Goal: Task Accomplishment & Management: Use online tool/utility

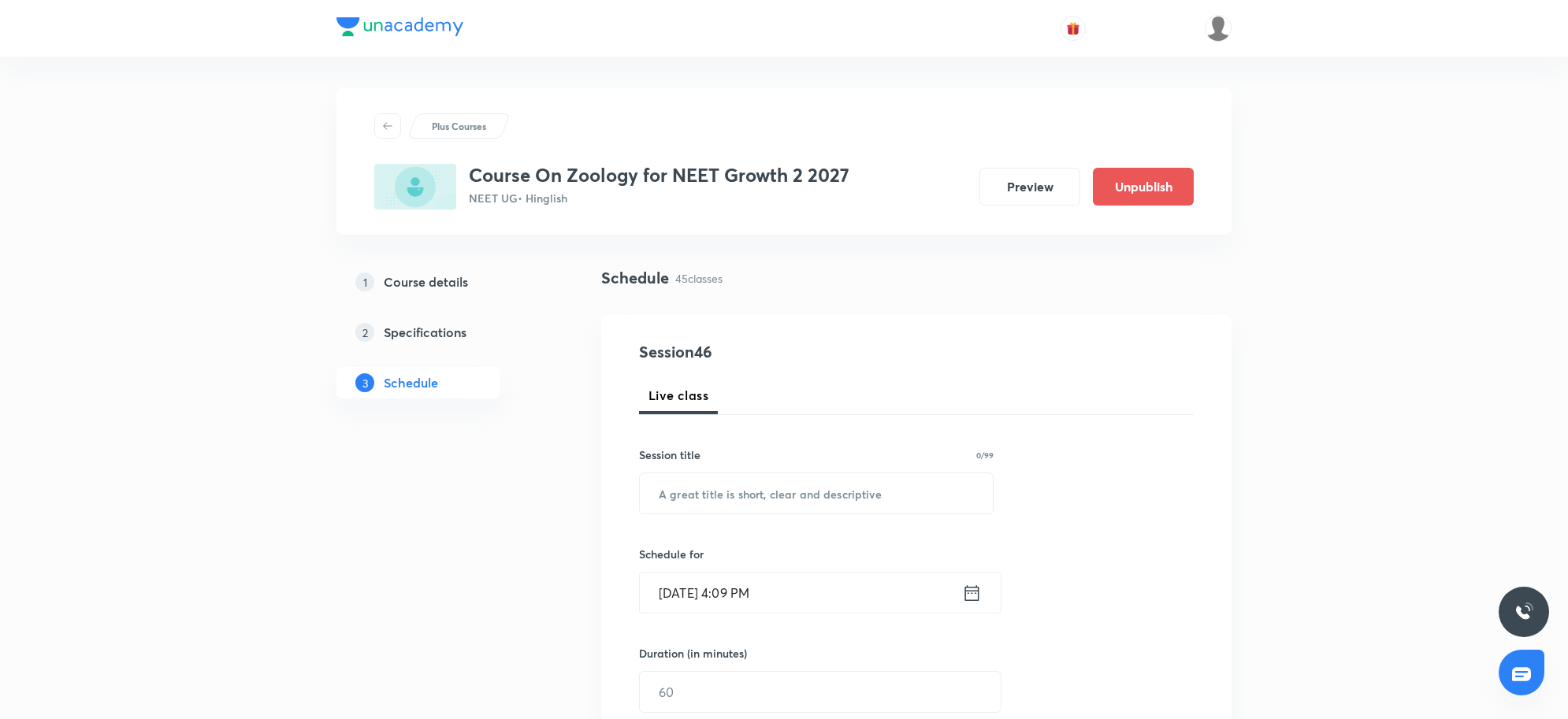
scroll to position [6055, 0]
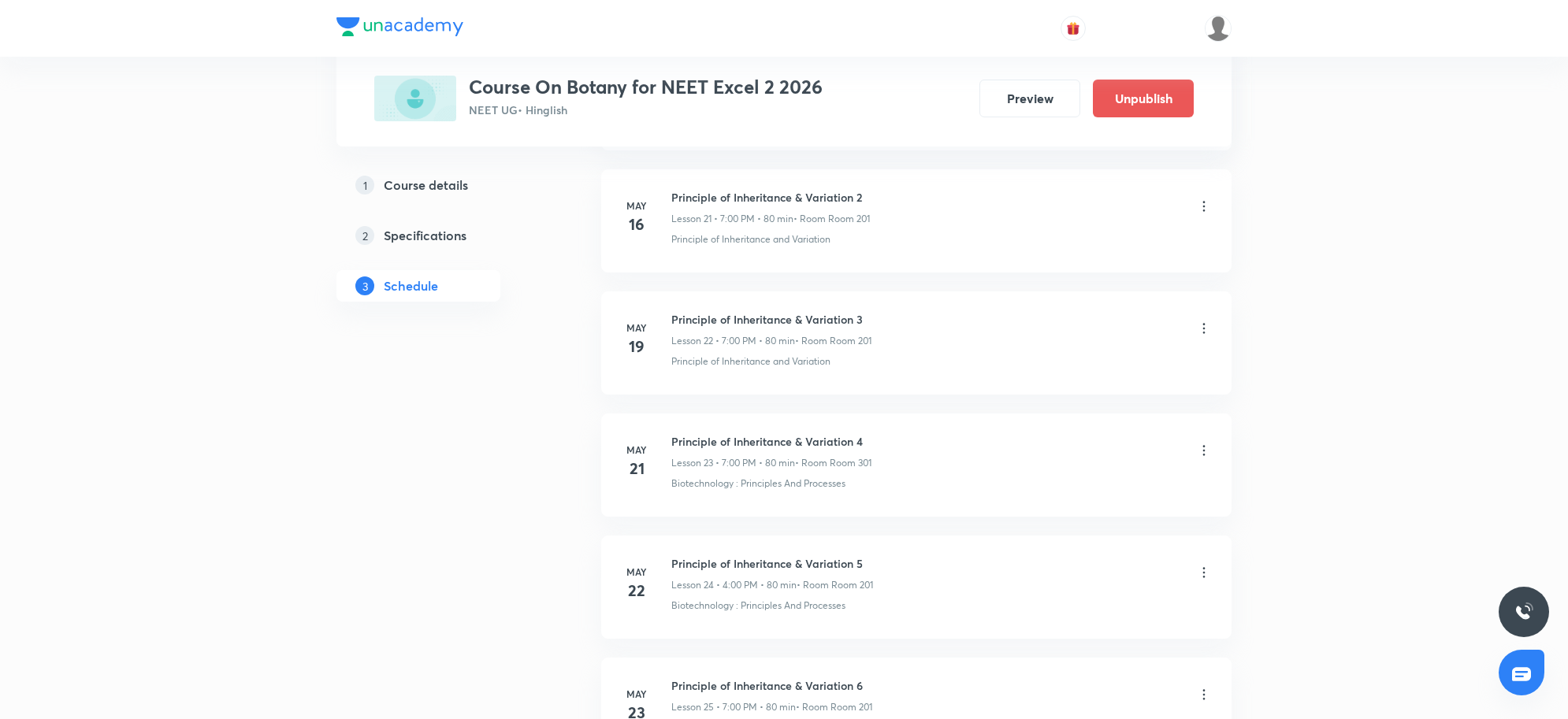
scroll to position [9240, 0]
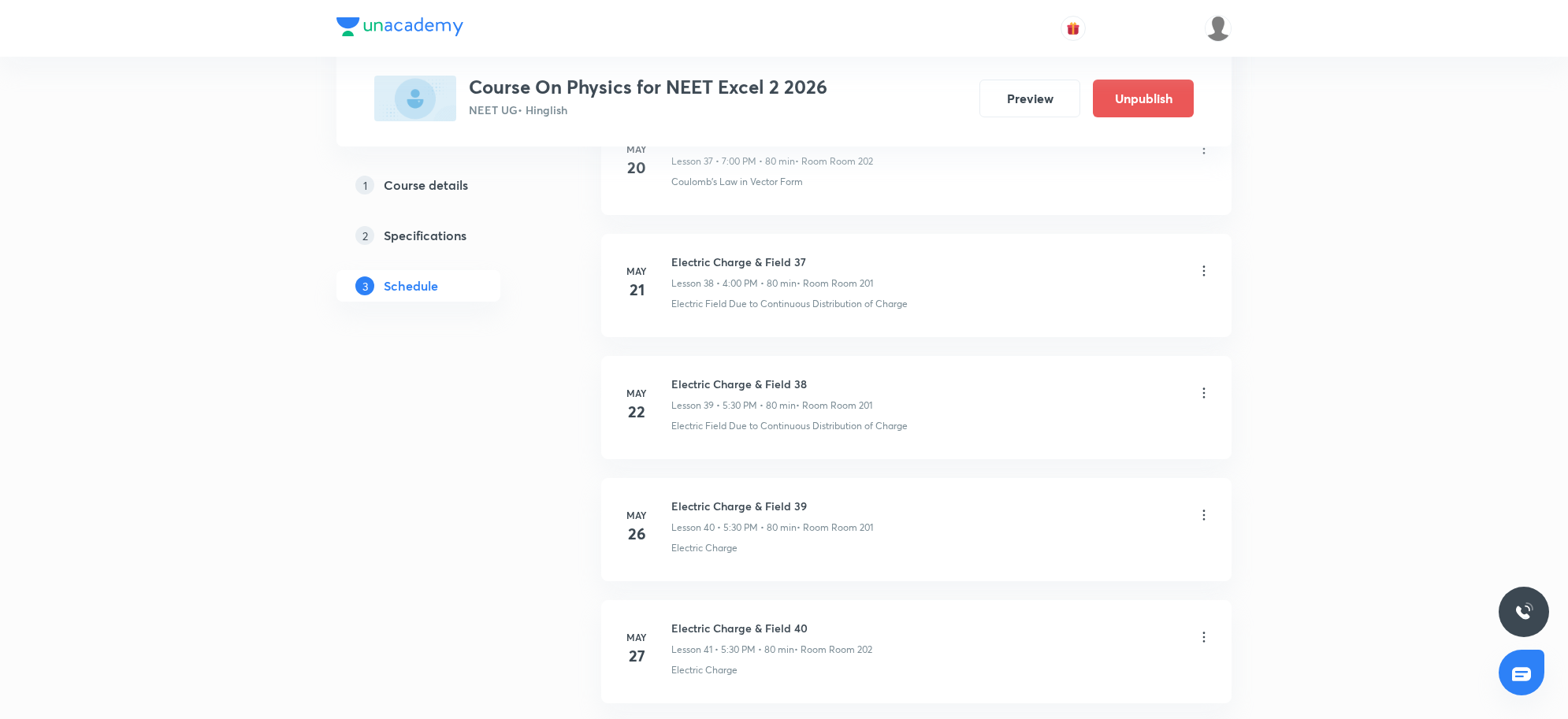
scroll to position [12178, 0]
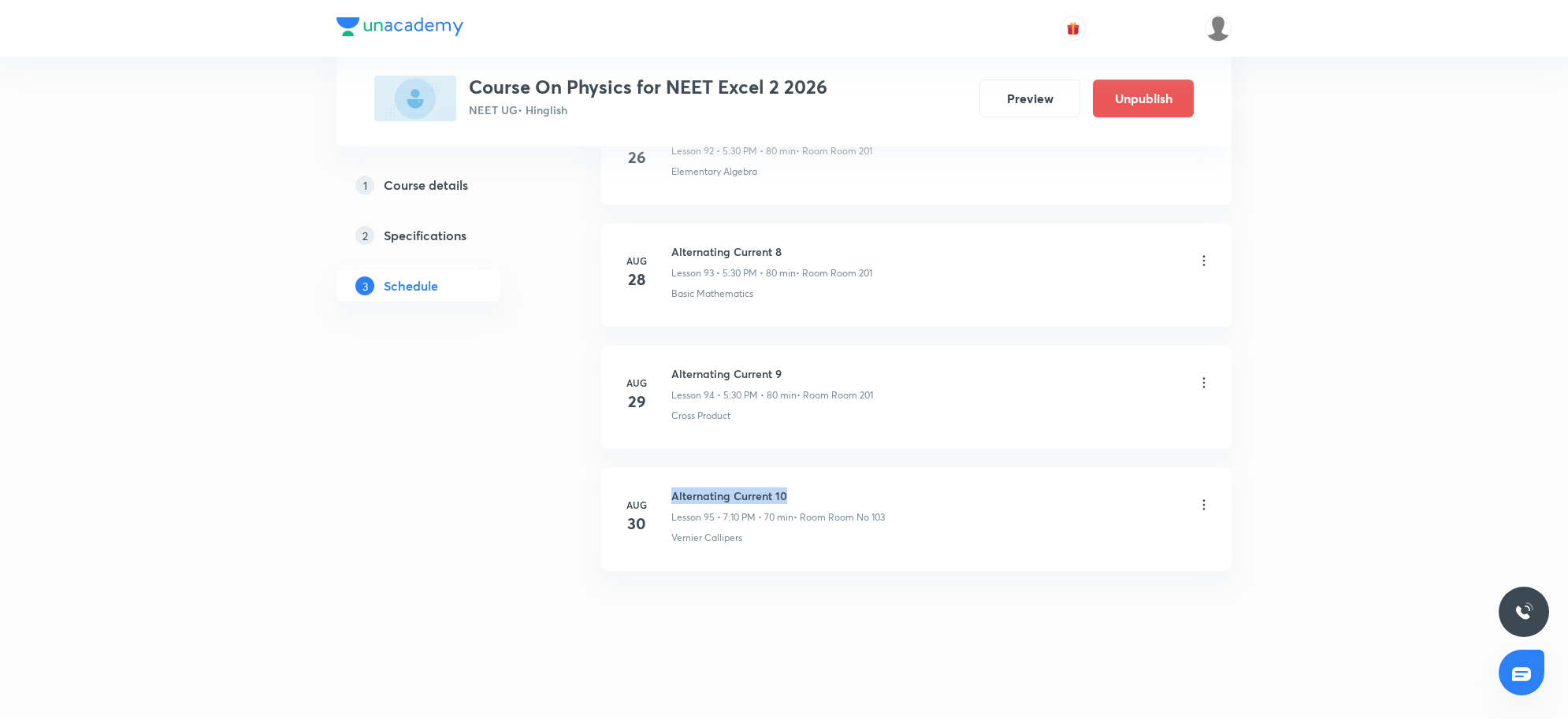
drag, startPoint x: 672, startPoint y: 496, endPoint x: 801, endPoint y: 494, distance: 129.0
click at [801, 494] on h6 "Alternating Current 10" at bounding box center [778, 495] width 214 height 17
copy h6 "Alternating Current 10"
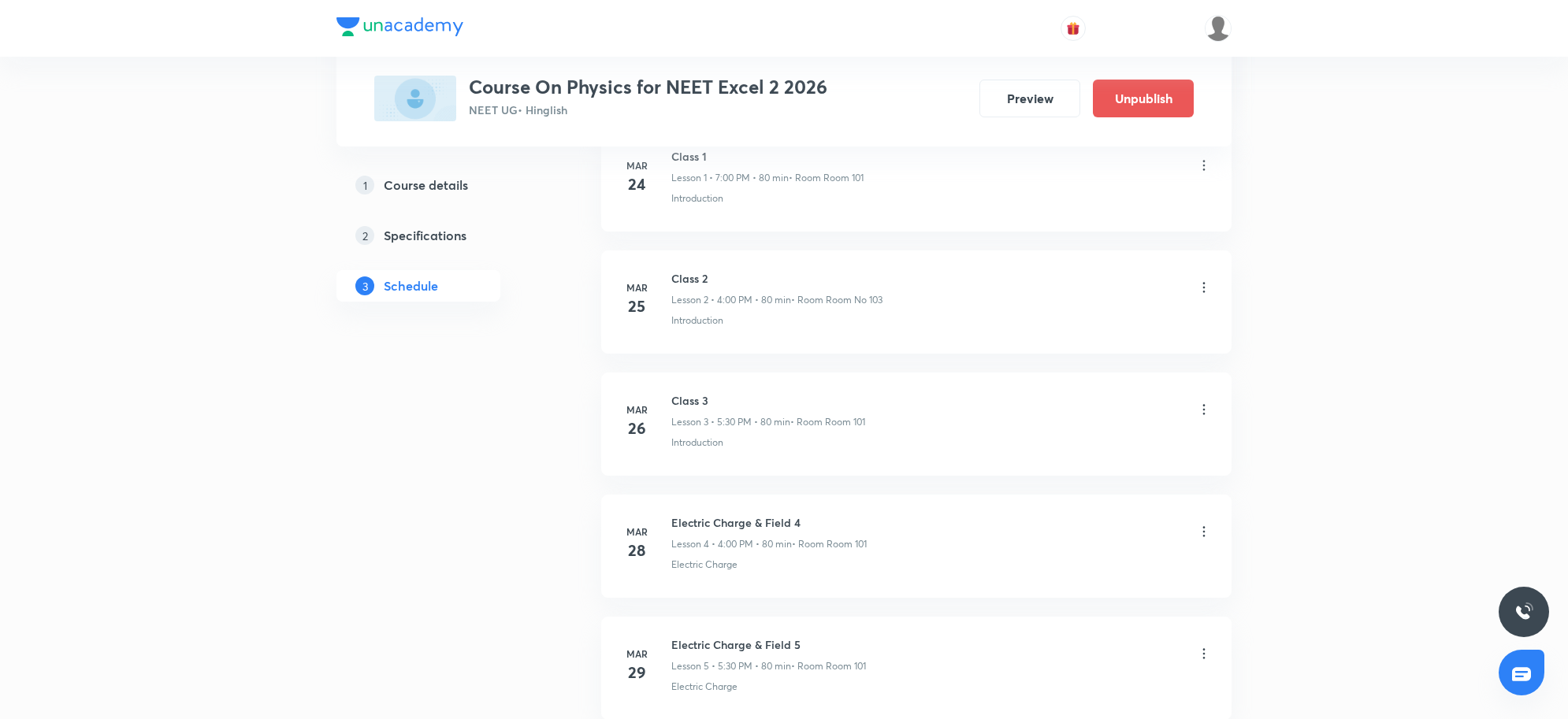
scroll to position [0, 0]
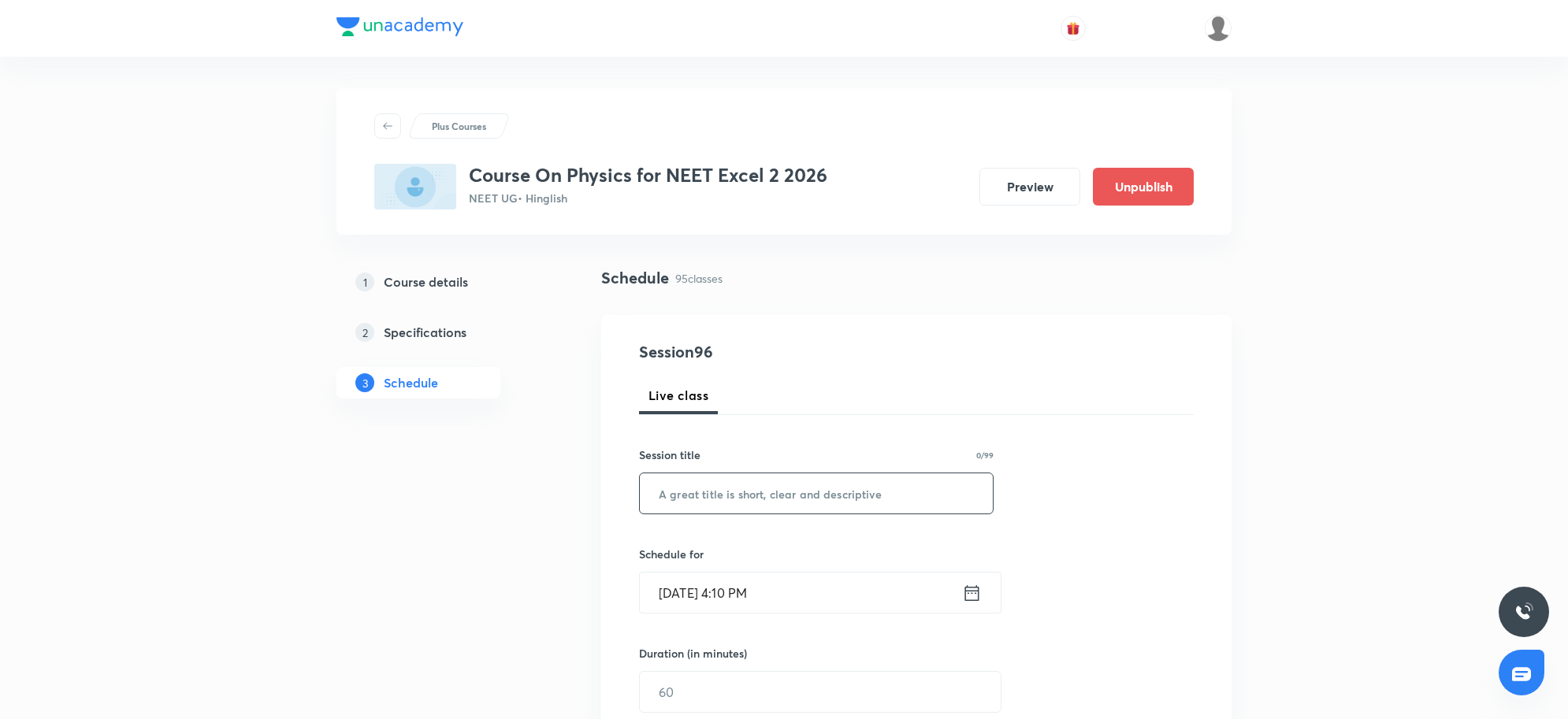
click at [863, 487] on input "text" at bounding box center [816, 493] width 353 height 40
paste input "Alternating Current 10"
type input "Alternating Current 11"
click at [865, 581] on input "Sep 1, 2025, 4:10 PM" at bounding box center [801, 592] width 323 height 40
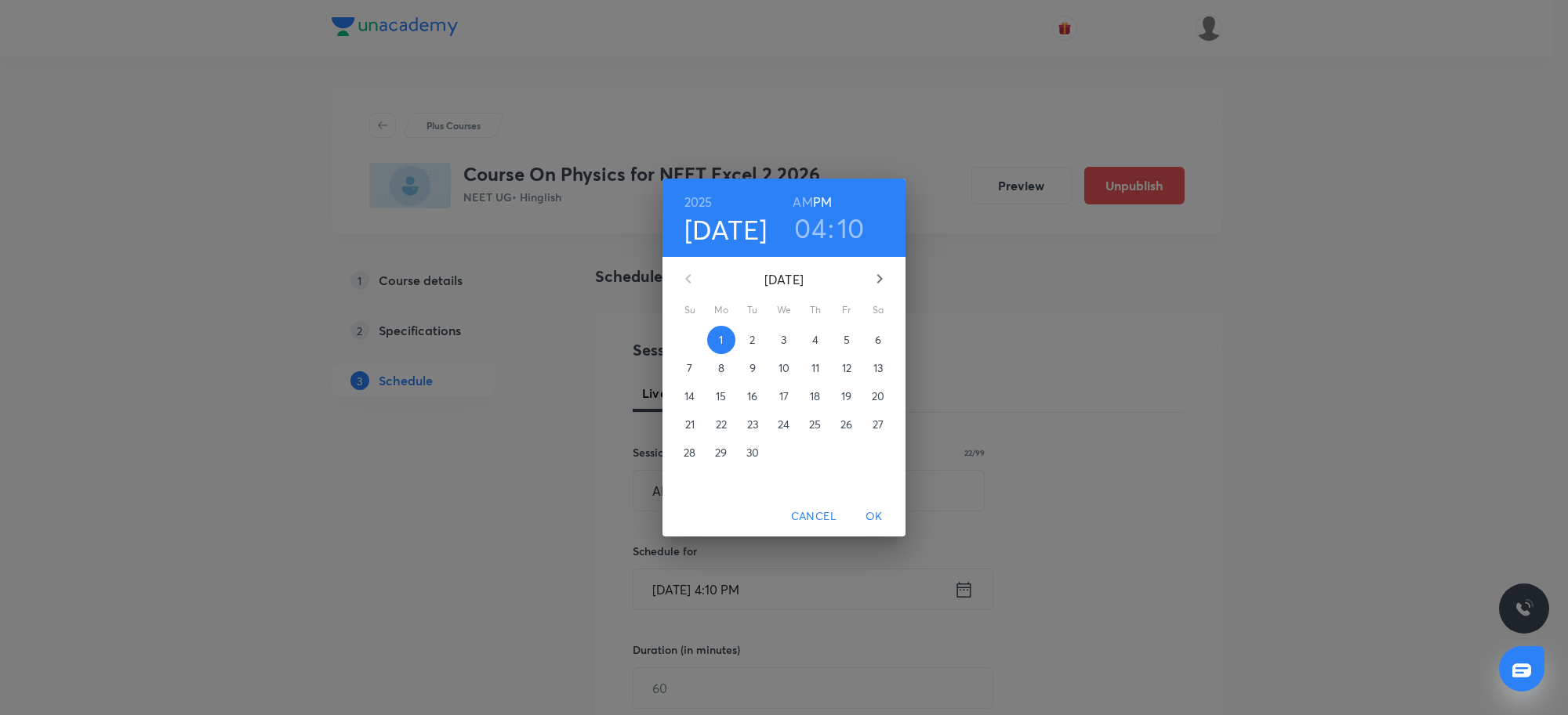
click at [808, 234] on h3 "04" at bounding box center [810, 228] width 32 height 33
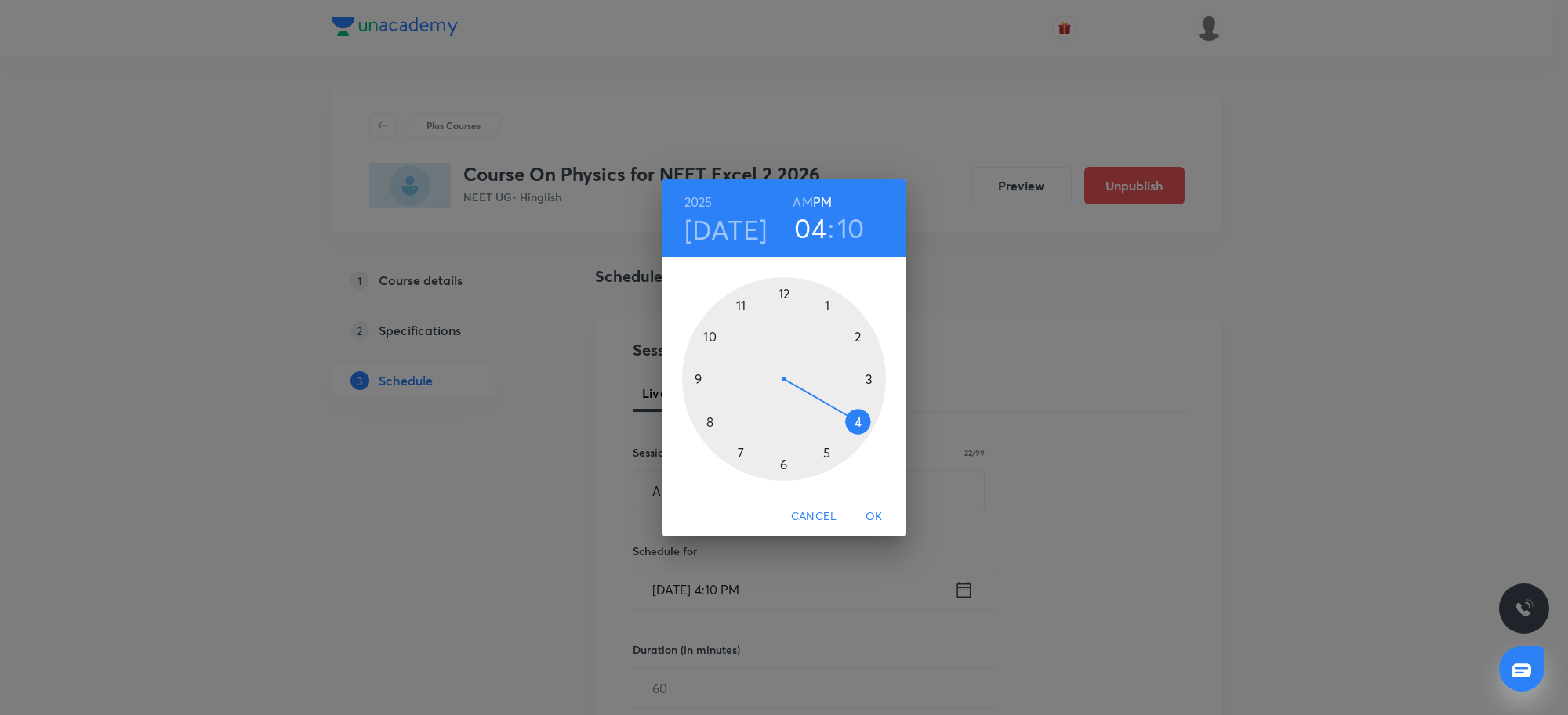
click at [739, 453] on div at bounding box center [784, 379] width 204 height 204
click at [783, 295] on div at bounding box center [784, 379] width 204 height 204
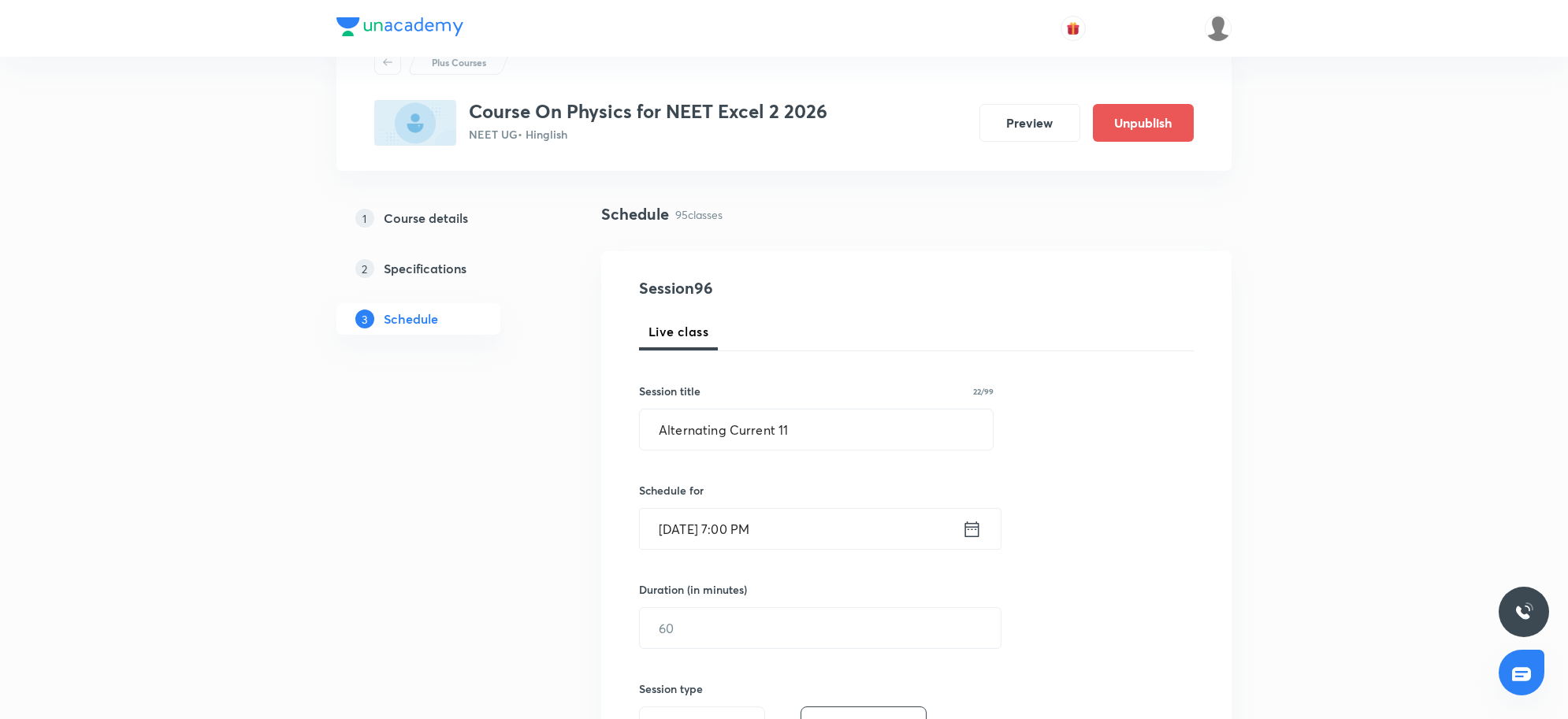
scroll to position [197, 0]
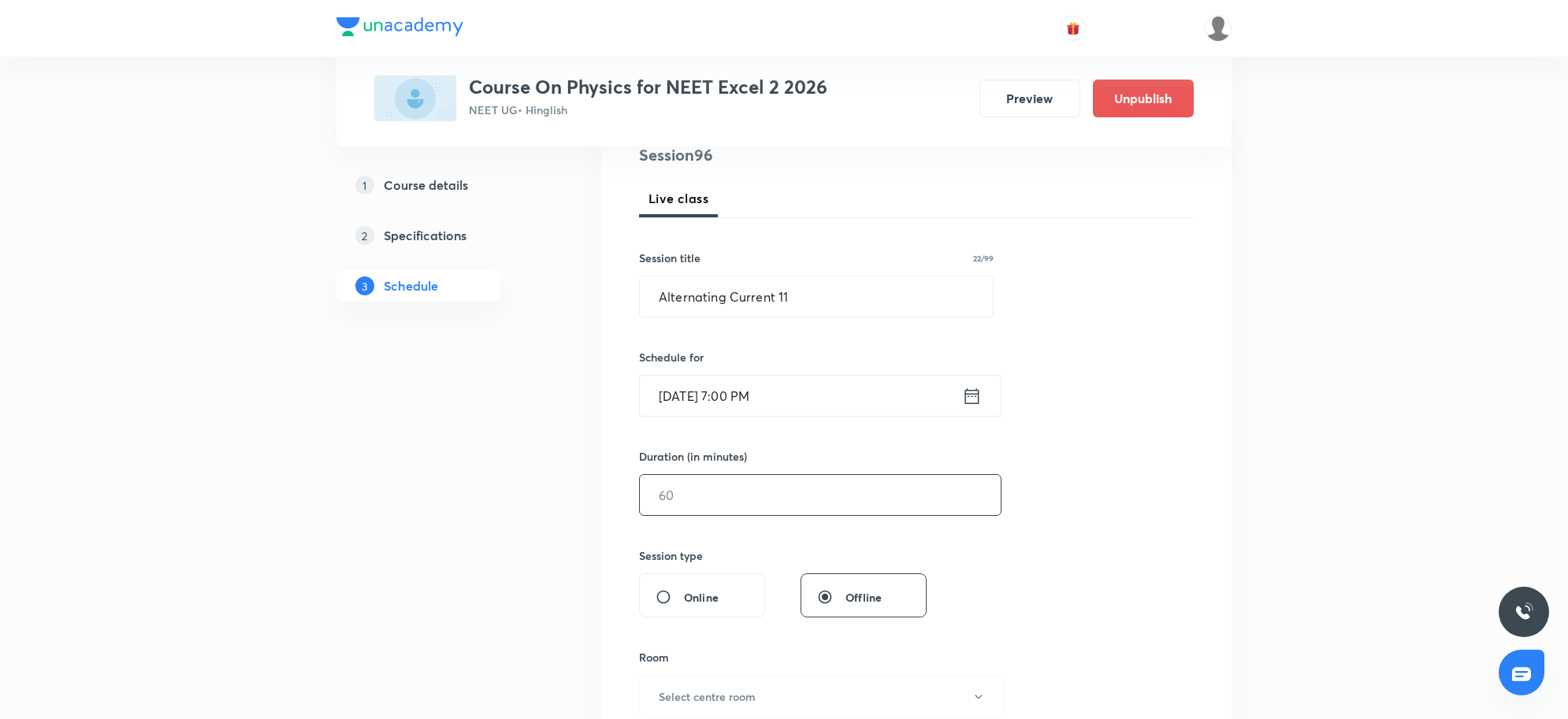
click at [757, 489] on input "text" at bounding box center [820, 494] width 361 height 40
type input "80"
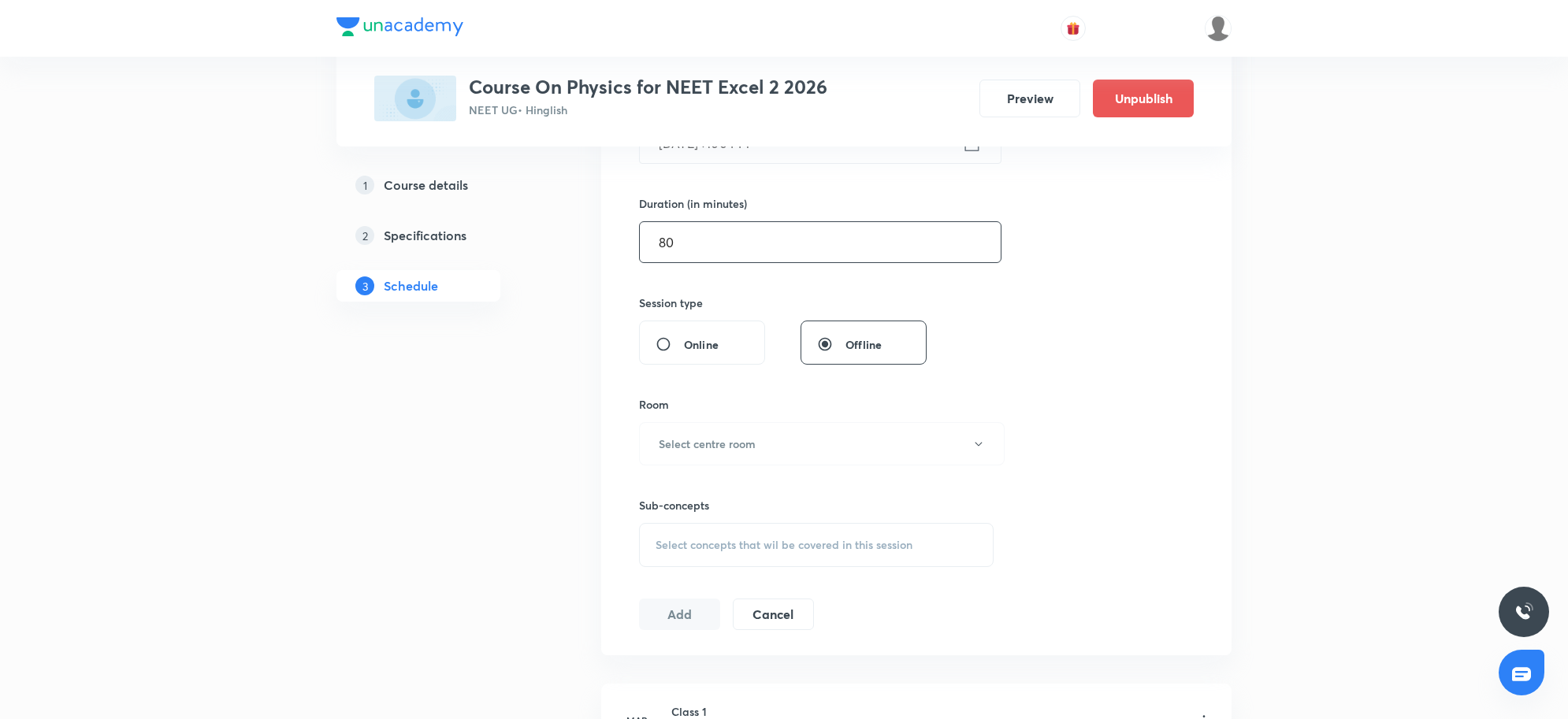
scroll to position [493, 0]
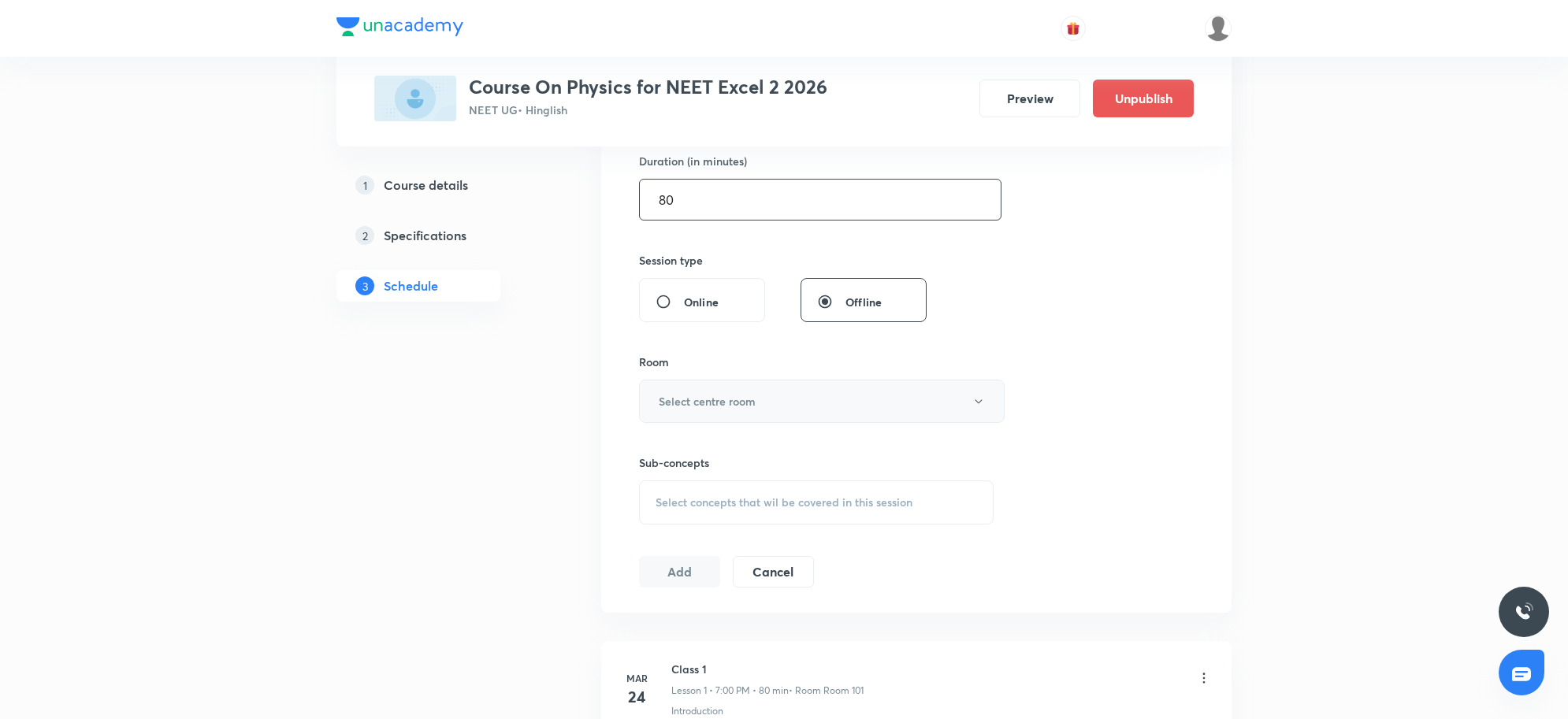
click at [825, 405] on button "Select centre room" at bounding box center [821, 401] width 365 height 44
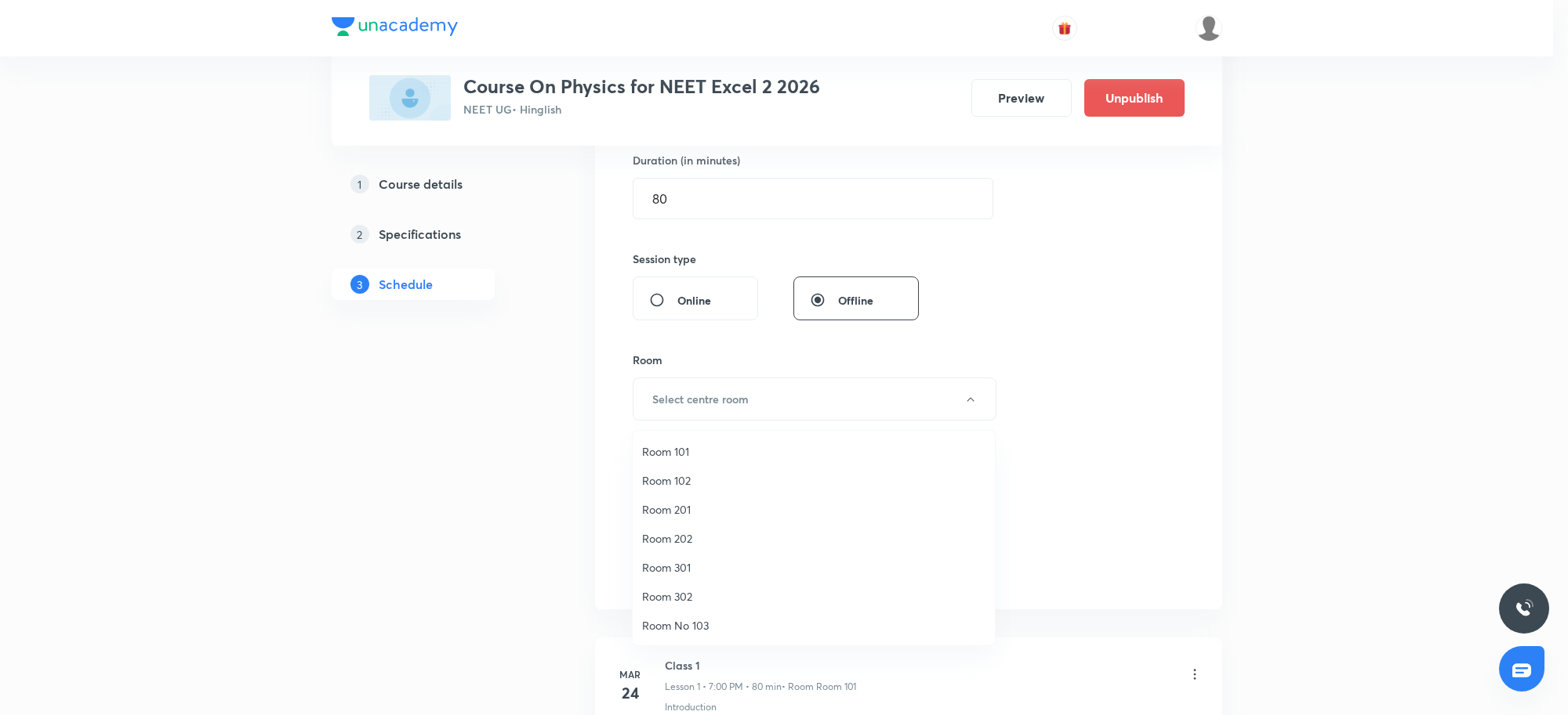
click at [667, 513] on span "Room 201" at bounding box center [813, 509] width 343 height 17
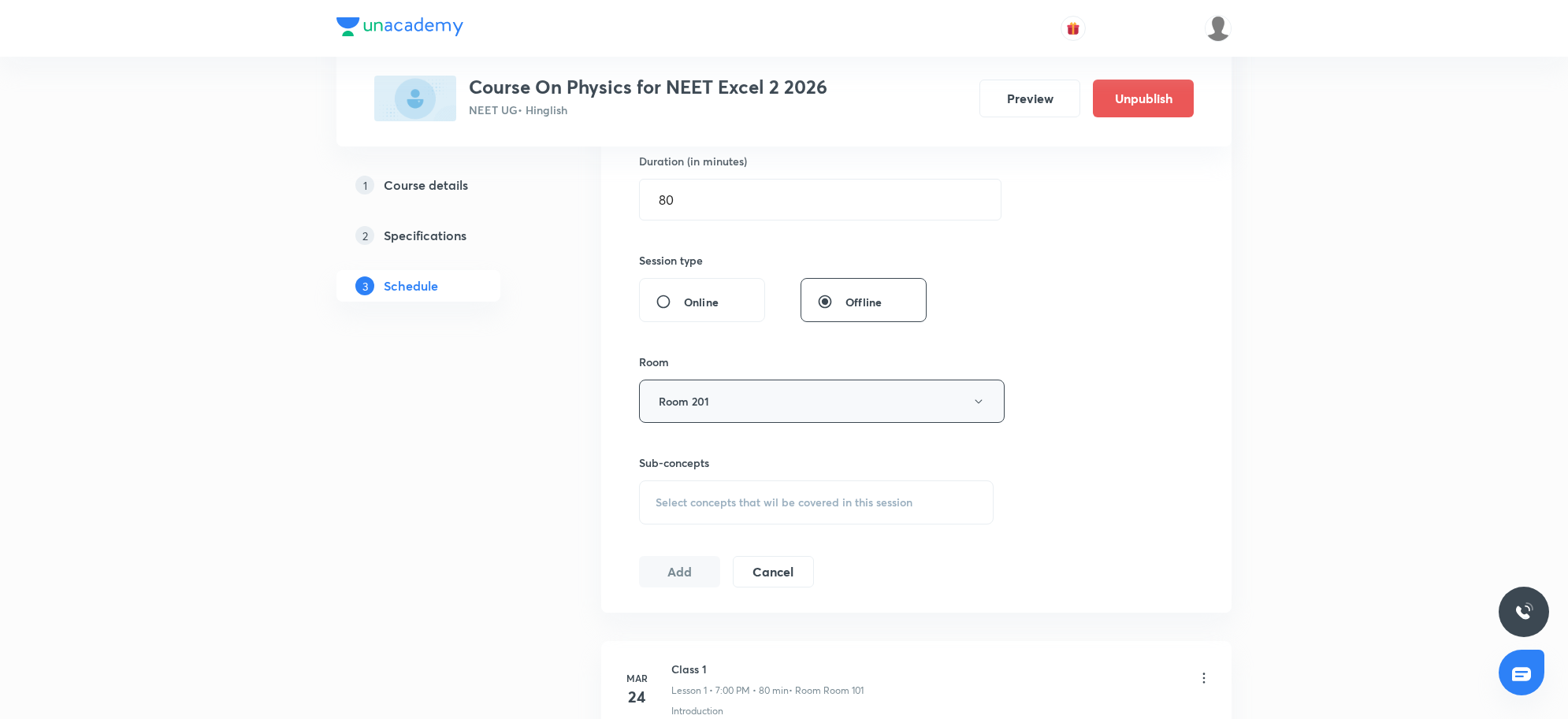
click at [706, 403] on button "Room 201" at bounding box center [821, 401] width 365 height 44
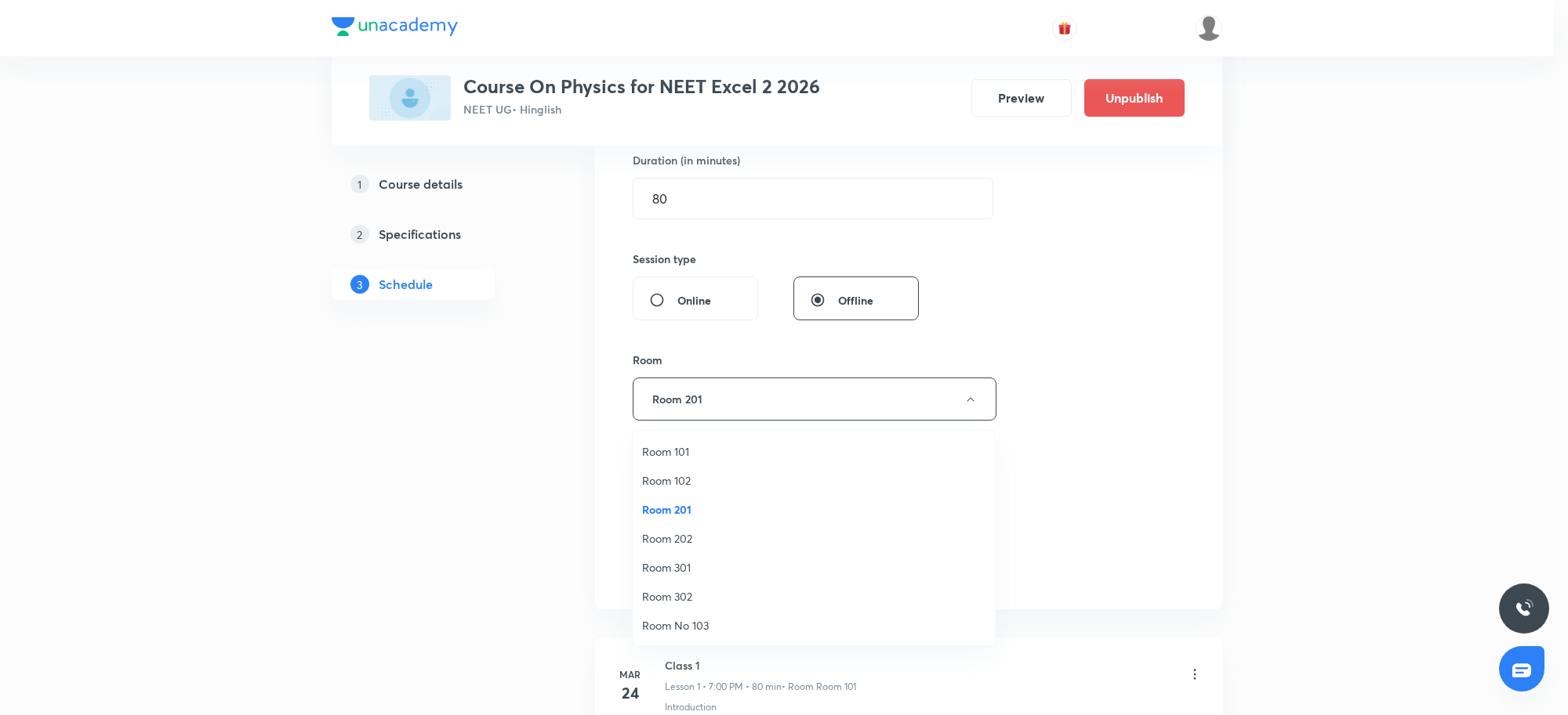
click at [668, 513] on span "Room 201" at bounding box center [813, 509] width 343 height 17
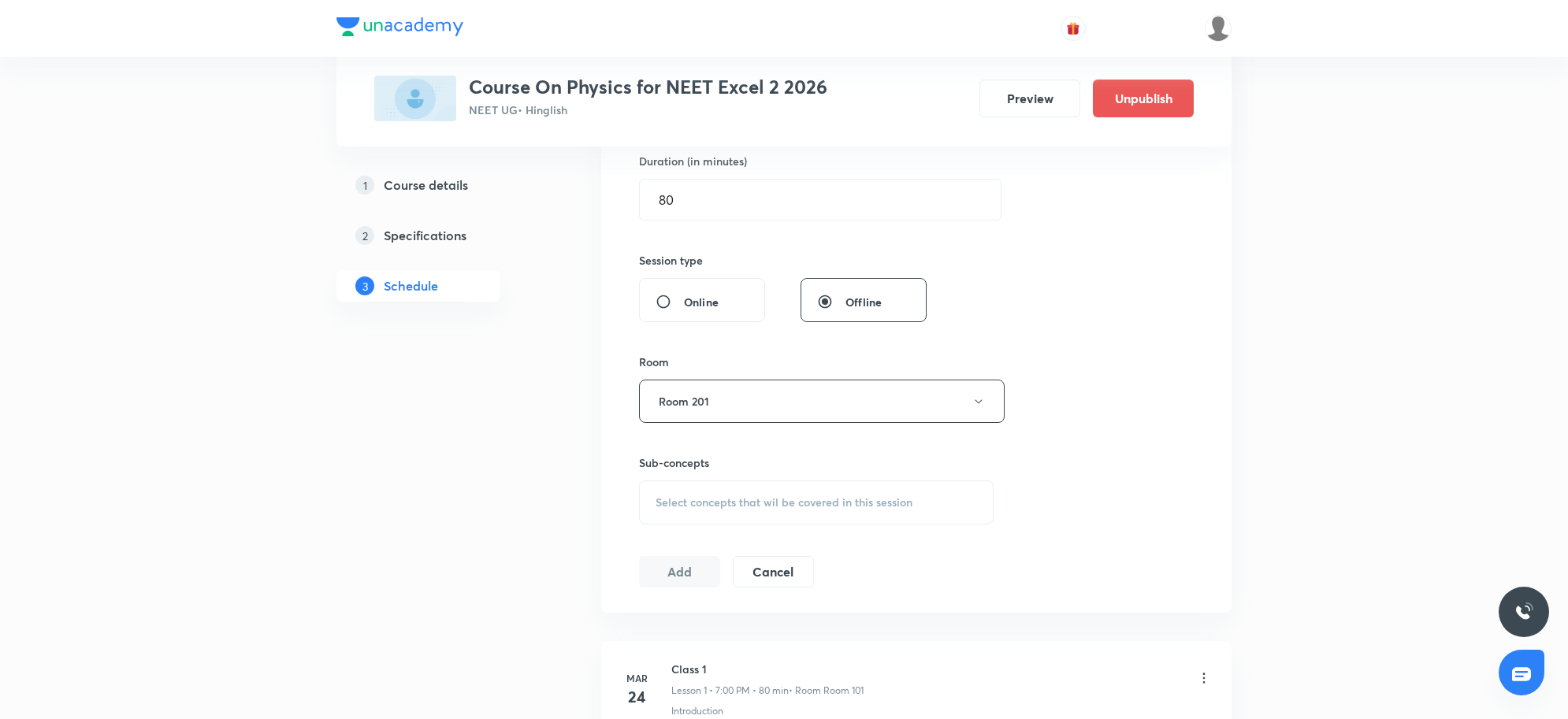
scroll to position [12178, 0]
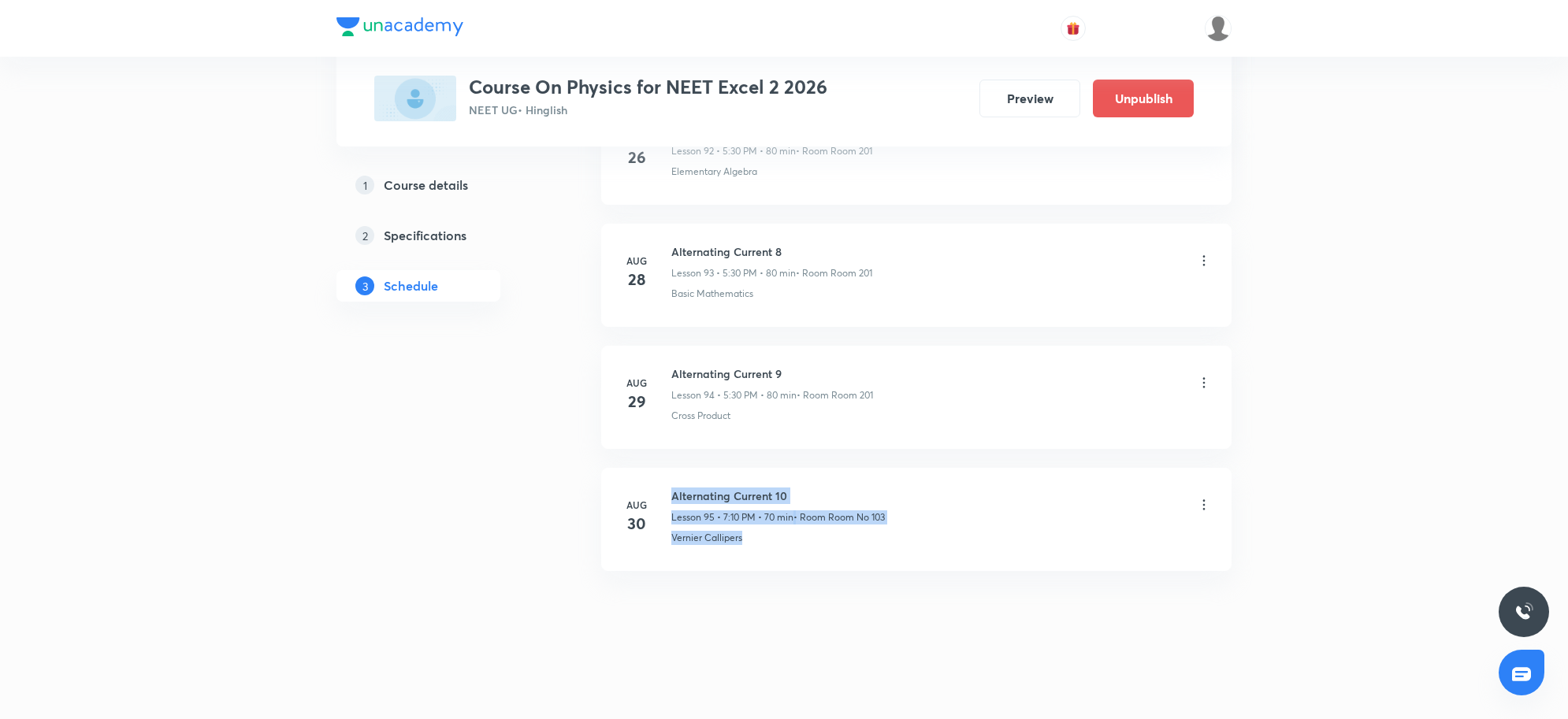
drag, startPoint x: 670, startPoint y: 535, endPoint x: 804, endPoint y: 552, distance: 135.1
click at [804, 552] on li "Aug 30 Alternating Current 10 Lesson 95 • 7:10 PM • 70 min • Room Room No 103 V…" at bounding box center [916, 519] width 630 height 103
click at [809, 552] on li "Aug 30 Alternating Current 10 Lesson 95 • 7:10 PM • 70 min • Room Room No 103 V…" at bounding box center [916, 519] width 630 height 103
drag, startPoint x: 809, startPoint y: 552, endPoint x: 667, endPoint y: 566, distance: 142.7
click at [667, 566] on li "Aug 30 Alternating Current 10 Lesson 95 • 7:10 PM • 70 min • Room Room No 103 V…" at bounding box center [916, 519] width 630 height 103
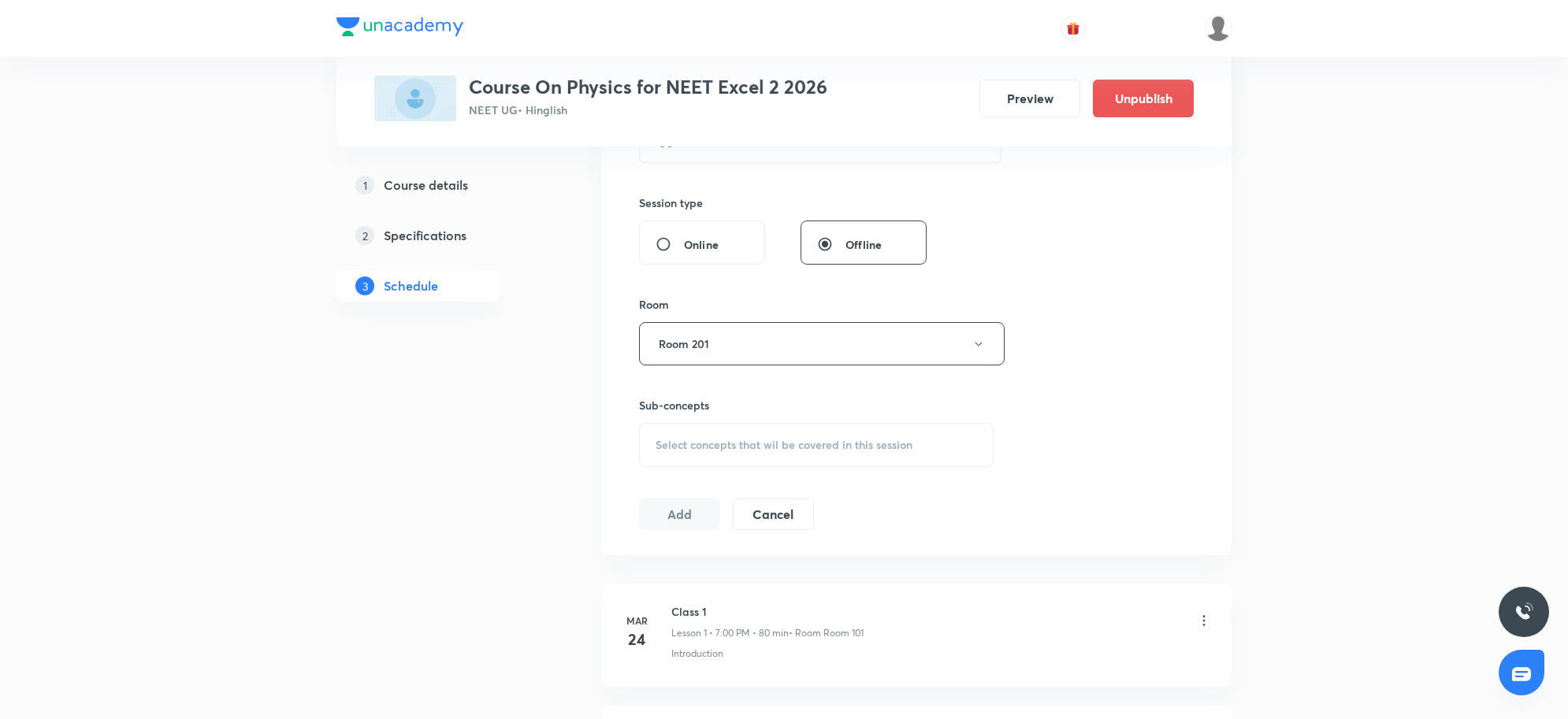
scroll to position [549, 0]
click at [753, 443] on span "Select concepts that wil be covered in this session" at bounding box center [784, 445] width 257 height 12
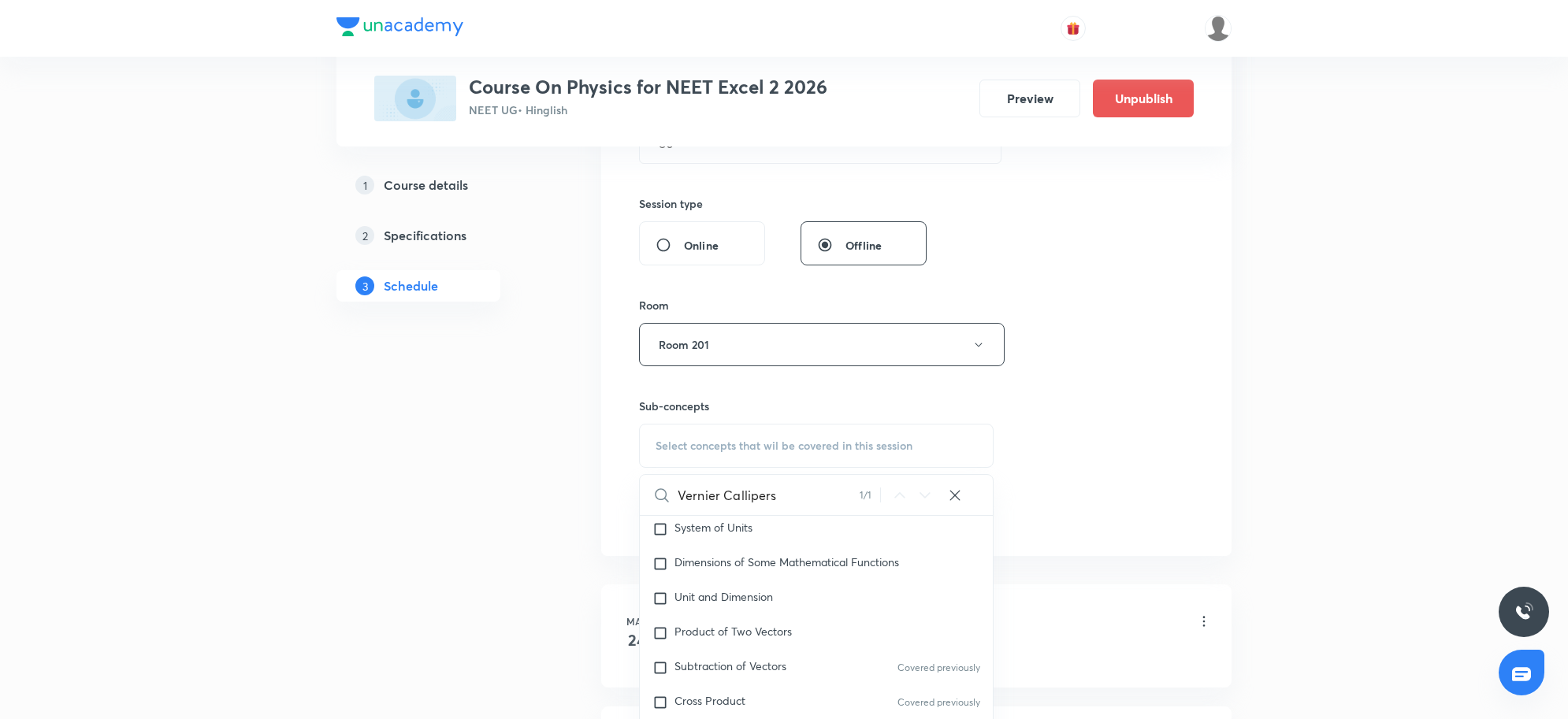
scroll to position [415, 0]
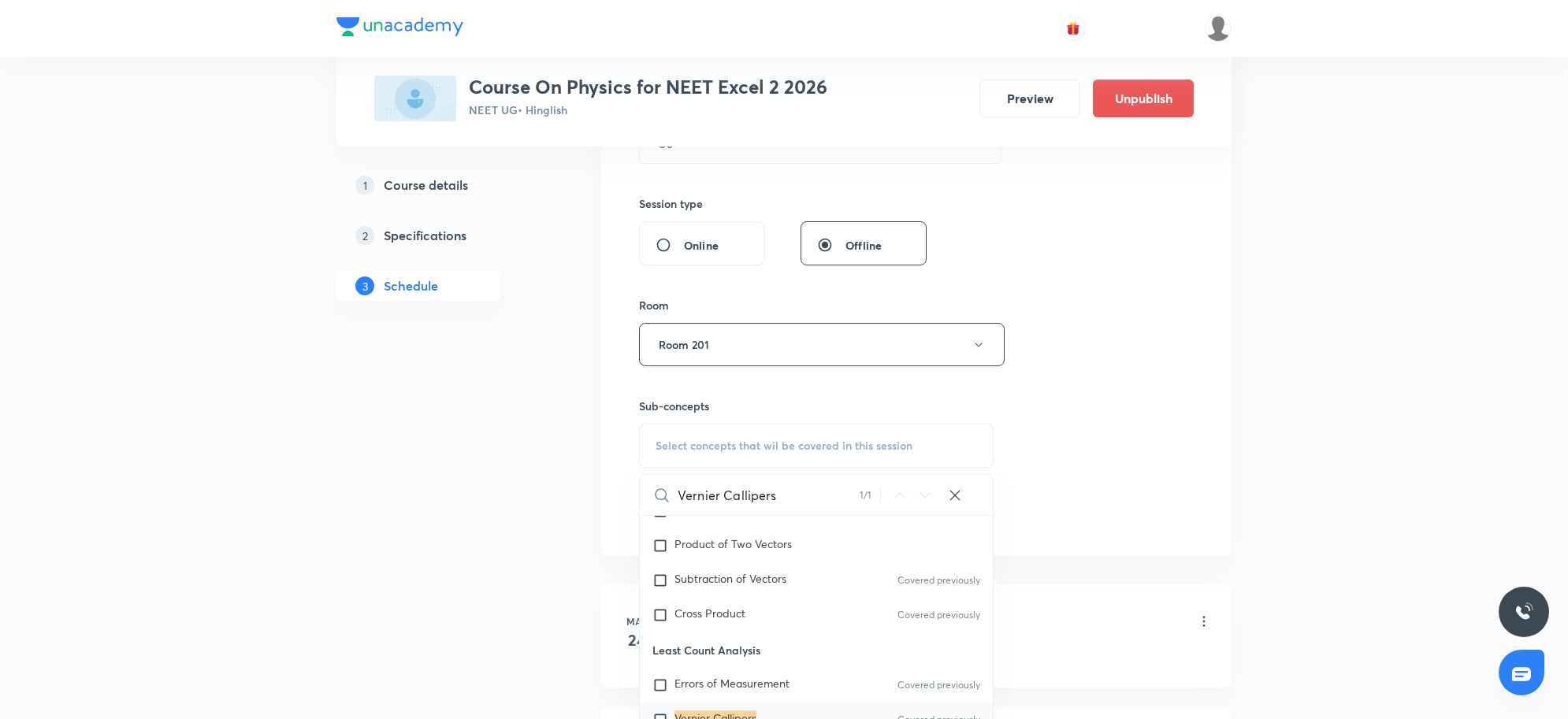
type input "Vernier Callipers"
click at [737, 711] on mark "Vernier Callipers" at bounding box center [715, 718] width 82 height 15
checkbox input "true"
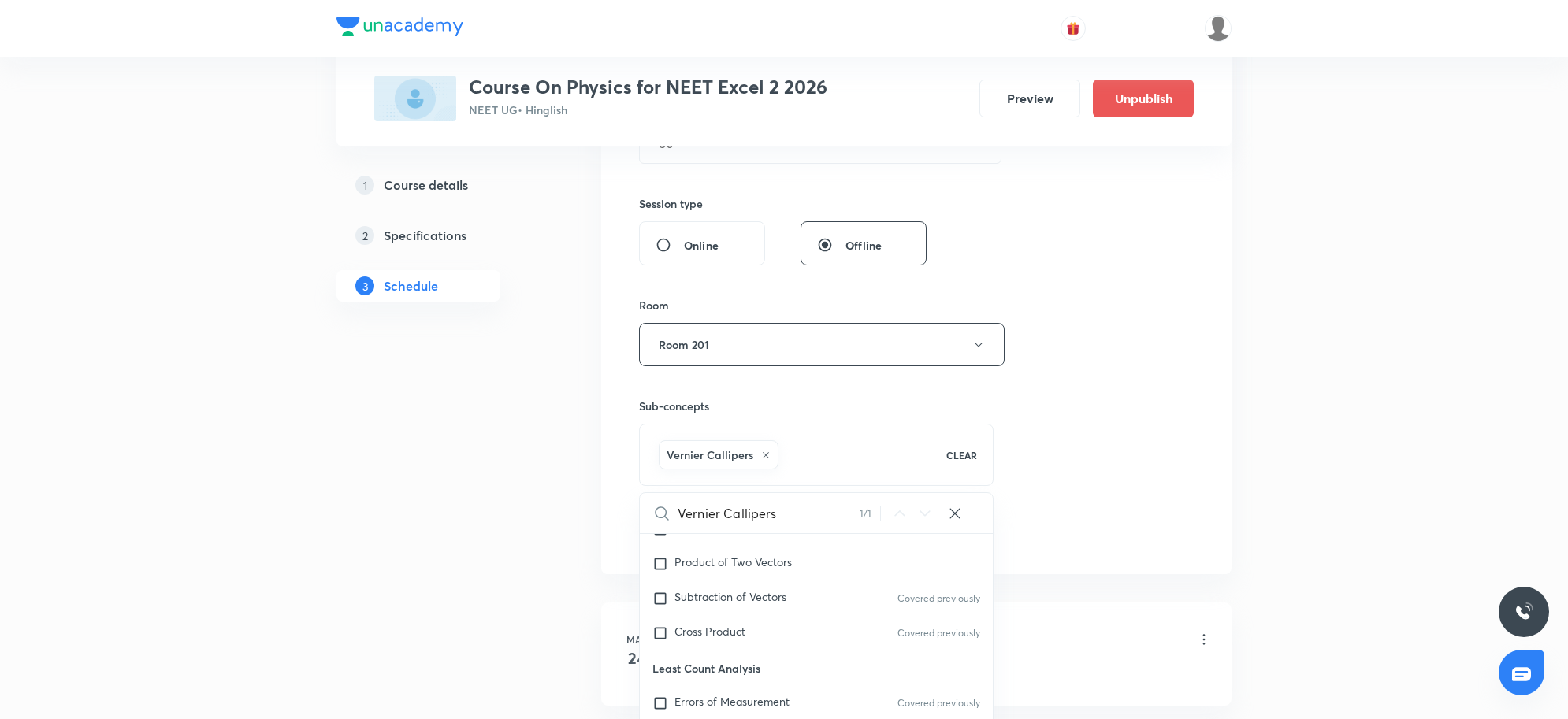
click at [1188, 469] on div "Session 96 Live class Session title 22/99 Alternating Current 11 ​ Schedule for…" at bounding box center [916, 170] width 555 height 758
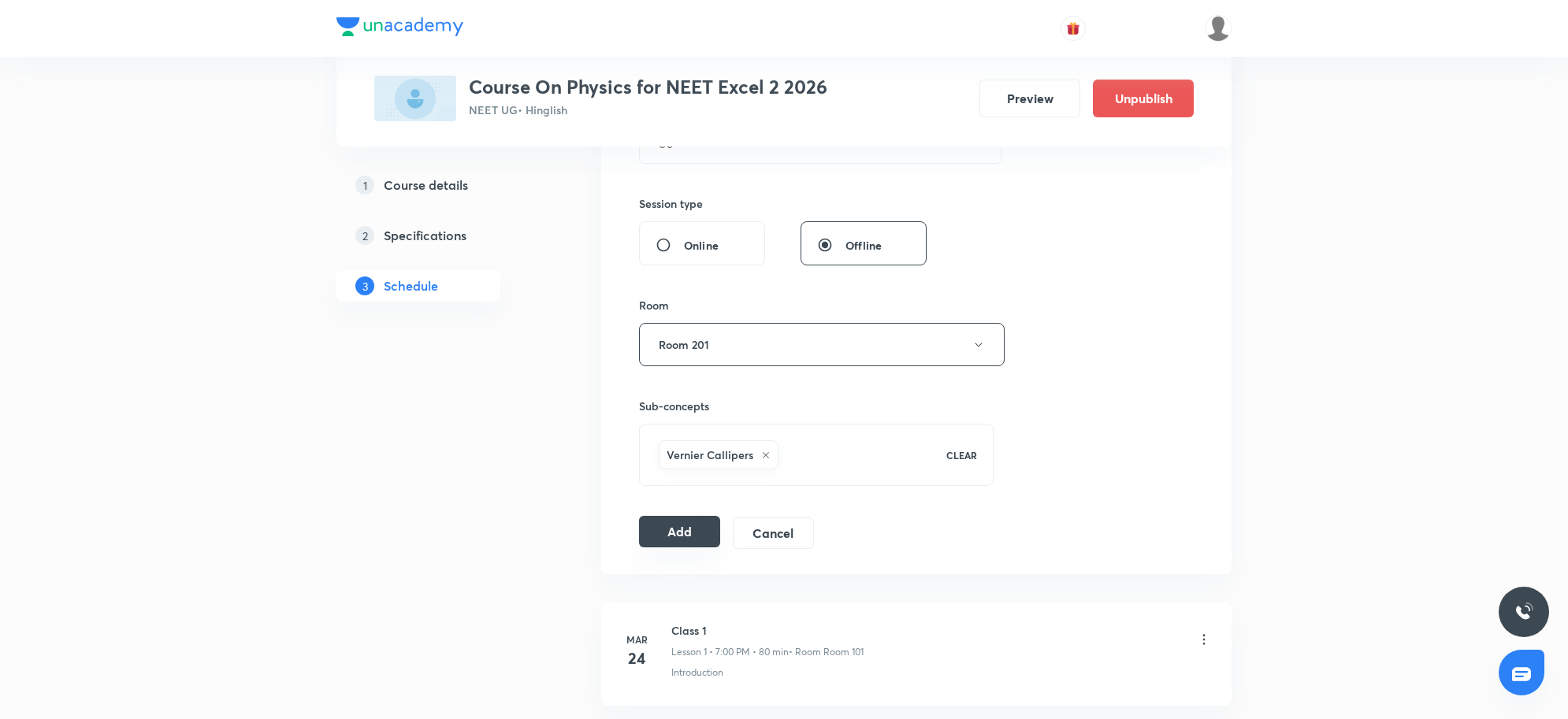
click at [703, 537] on button "Add" at bounding box center [679, 531] width 81 height 31
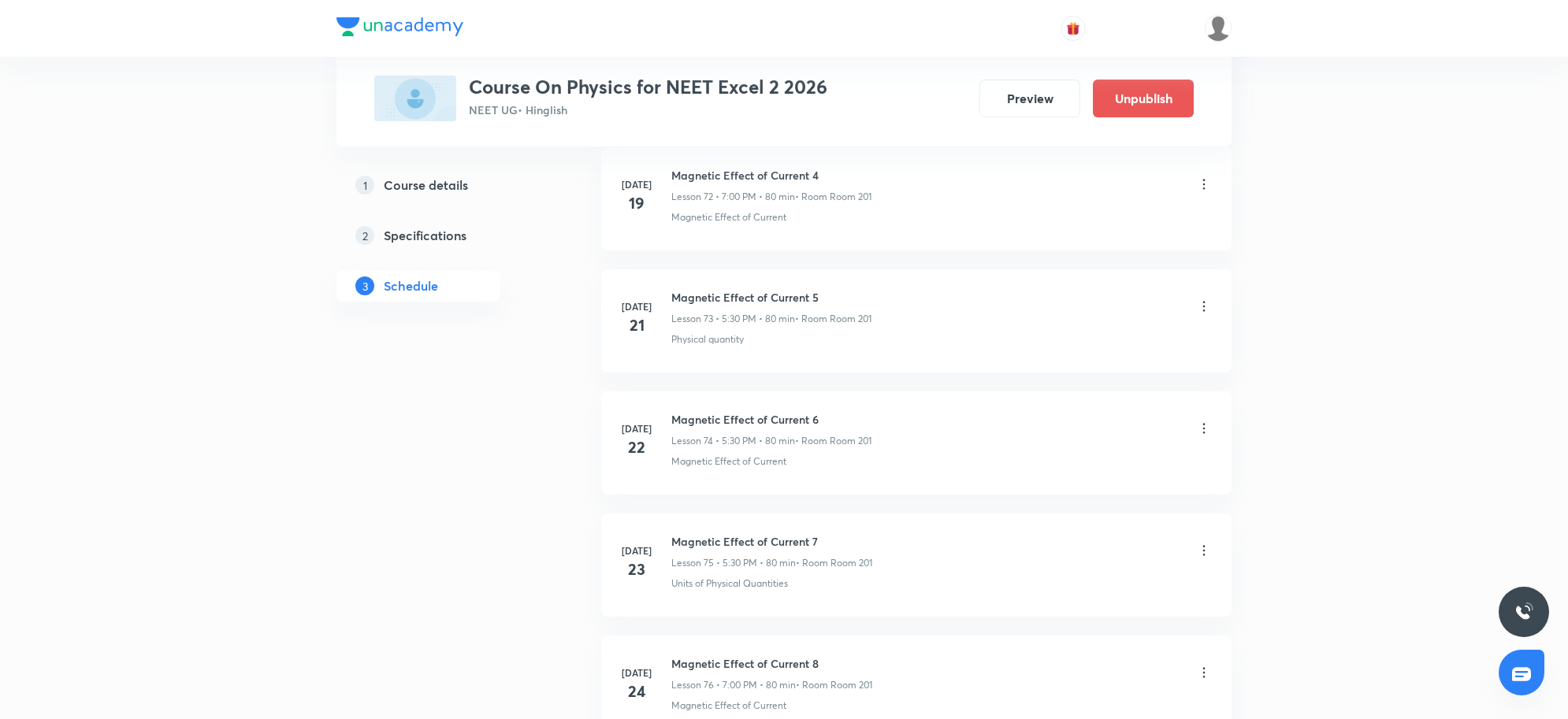
scroll to position [11575, 0]
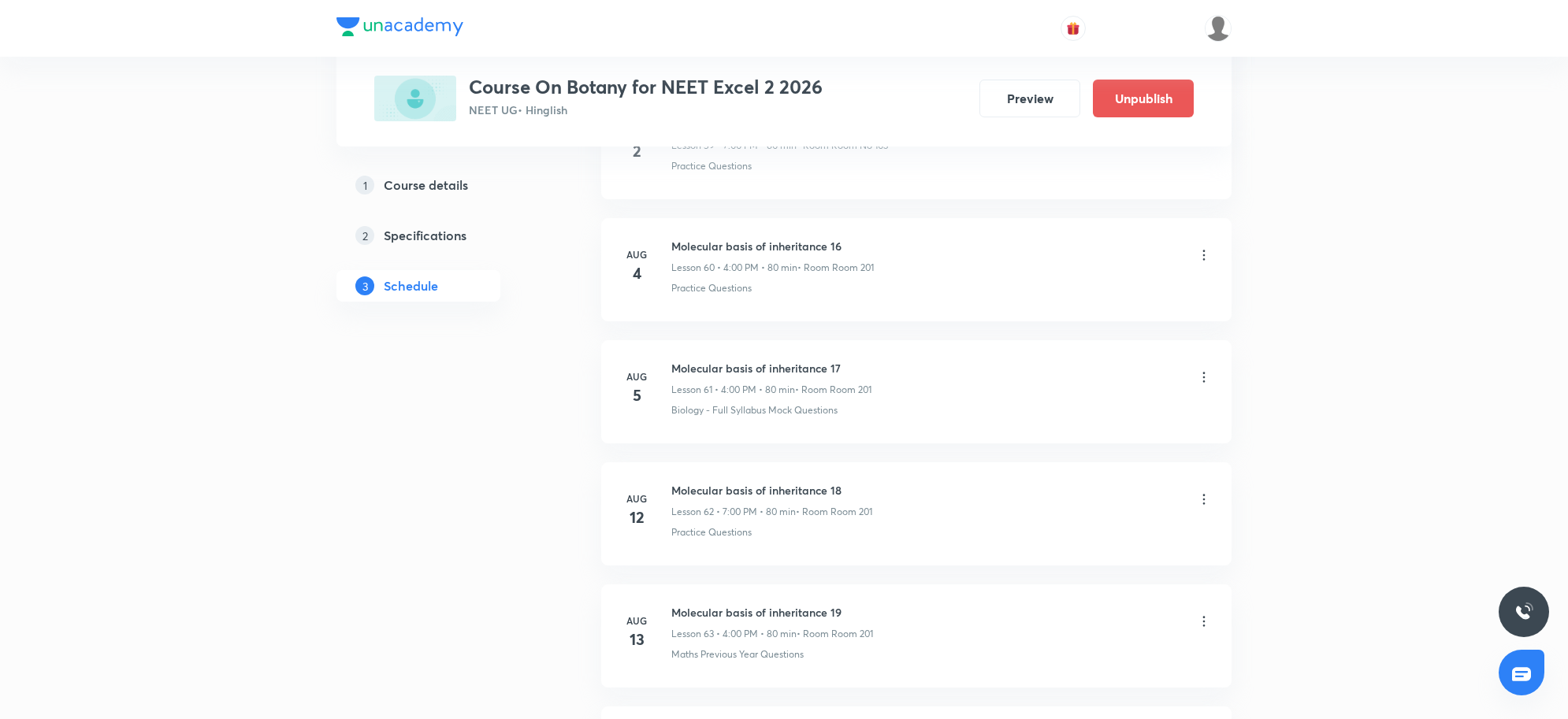
scroll to position [9240, 0]
